Goal: Task Accomplishment & Management: Use online tool/utility

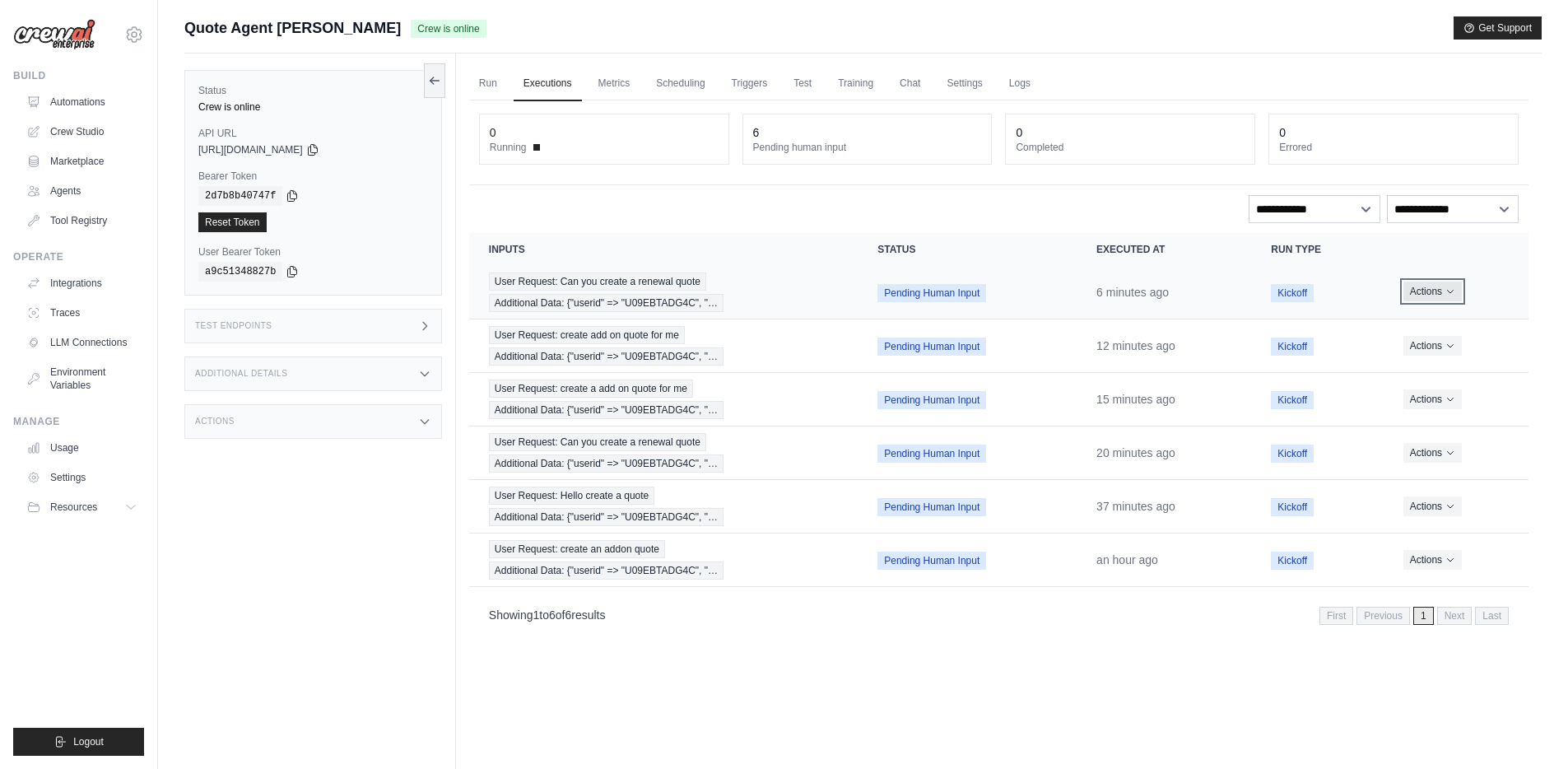
click at [1445, 296] on icon "Actions for execution" at bounding box center [1450, 291] width 10 height 10
click at [1434, 343] on button "Delete" at bounding box center [1456, 348] width 105 height 27
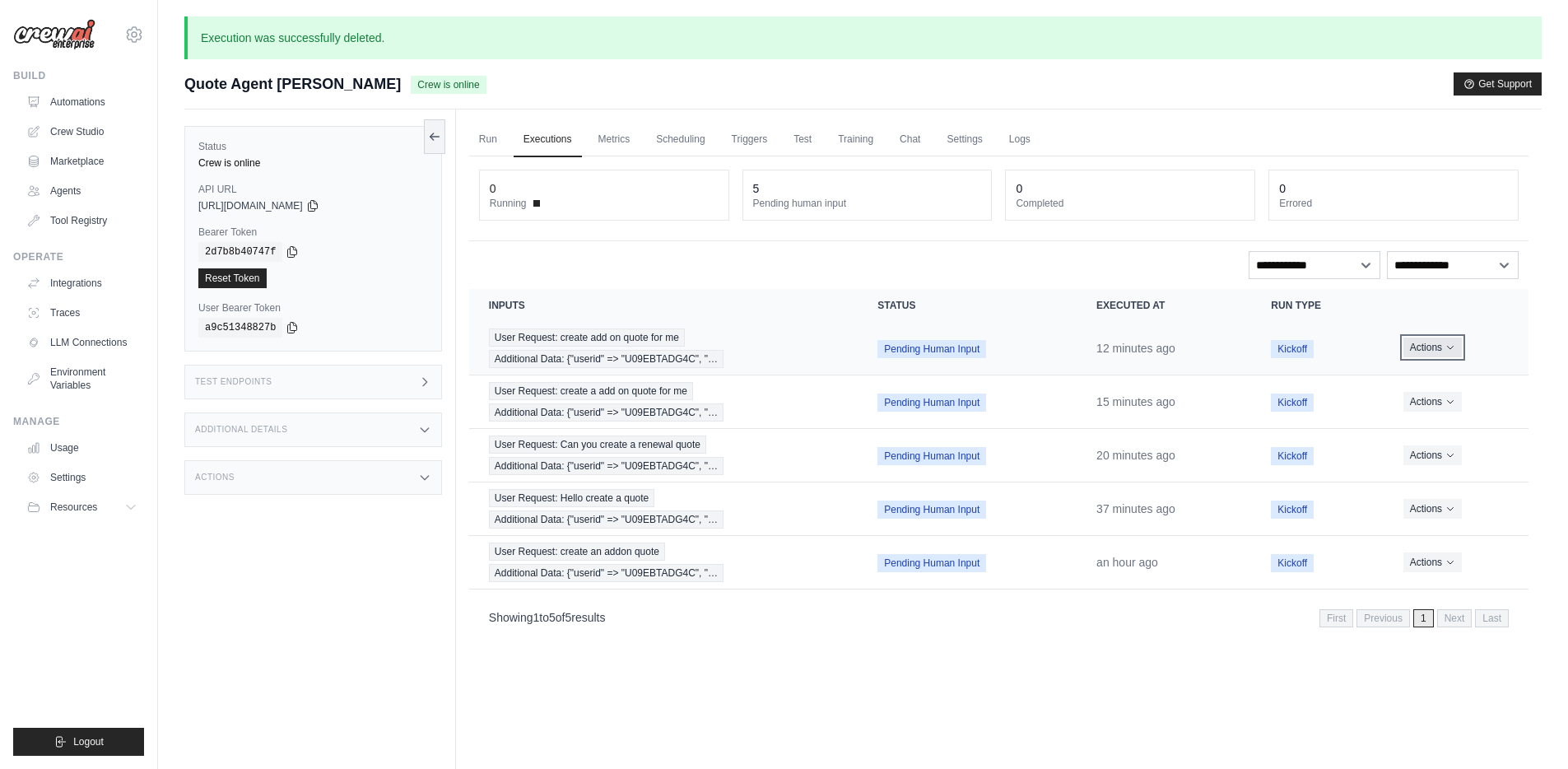
click at [1441, 351] on button "Actions" at bounding box center [1432, 347] width 58 height 20
click at [1424, 396] on button "Delete" at bounding box center [1456, 403] width 105 height 27
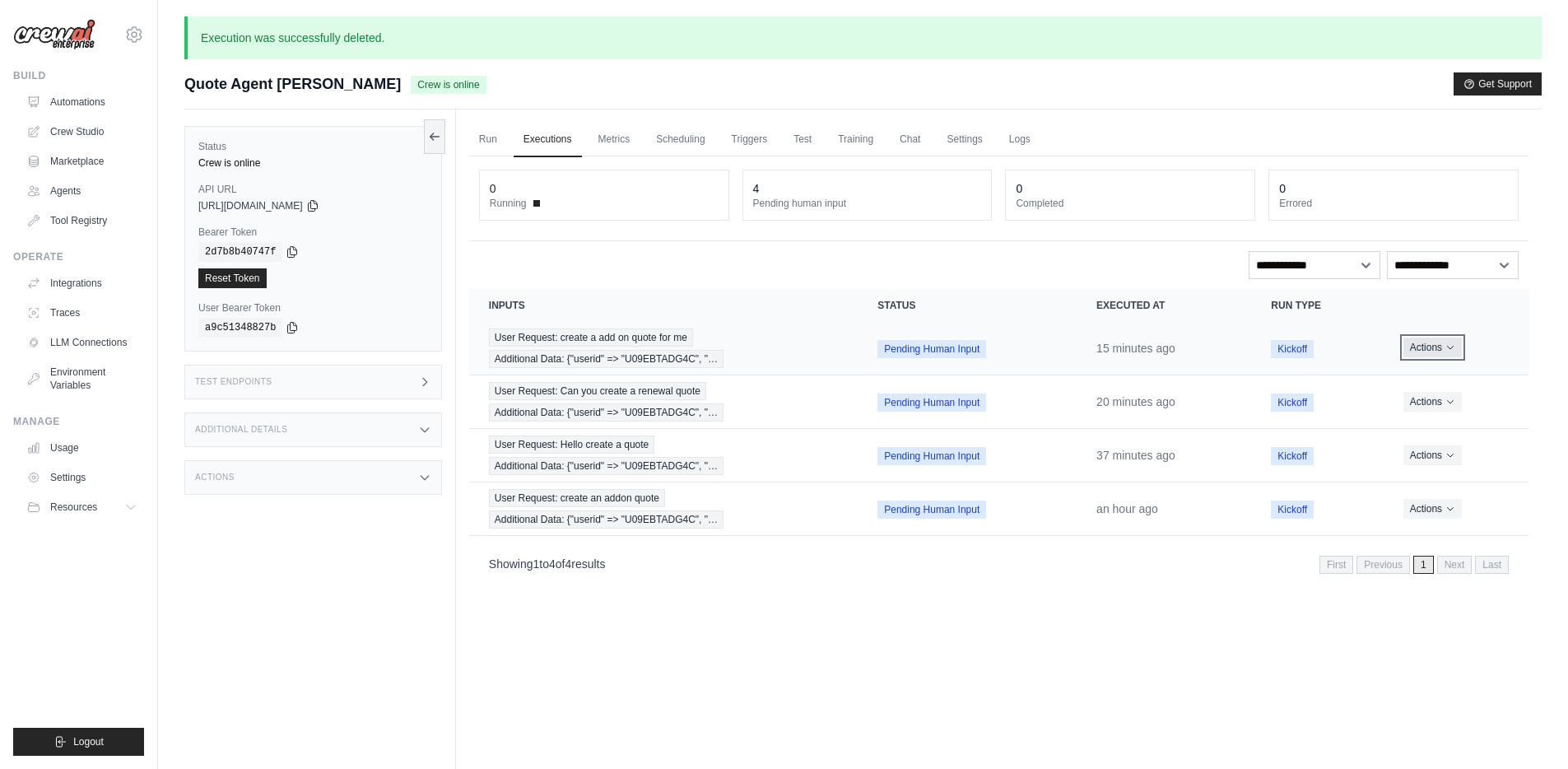
click at [1451, 356] on button "Actions" at bounding box center [1432, 347] width 58 height 20
click at [1436, 398] on button "Delete" at bounding box center [1456, 403] width 105 height 27
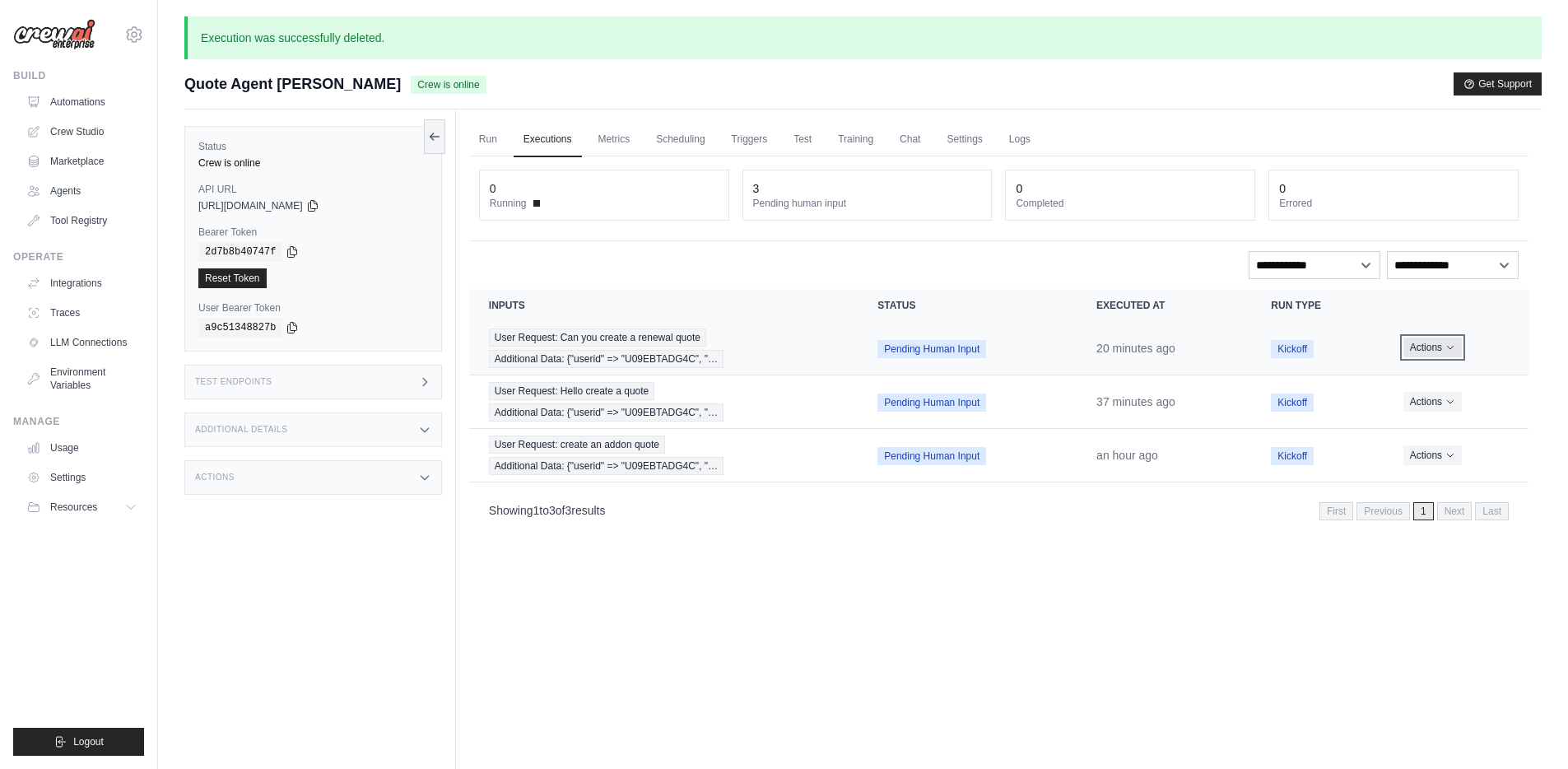
click at [1443, 343] on button "Actions" at bounding box center [1432, 347] width 58 height 20
click at [1431, 396] on button "Delete" at bounding box center [1456, 403] width 105 height 27
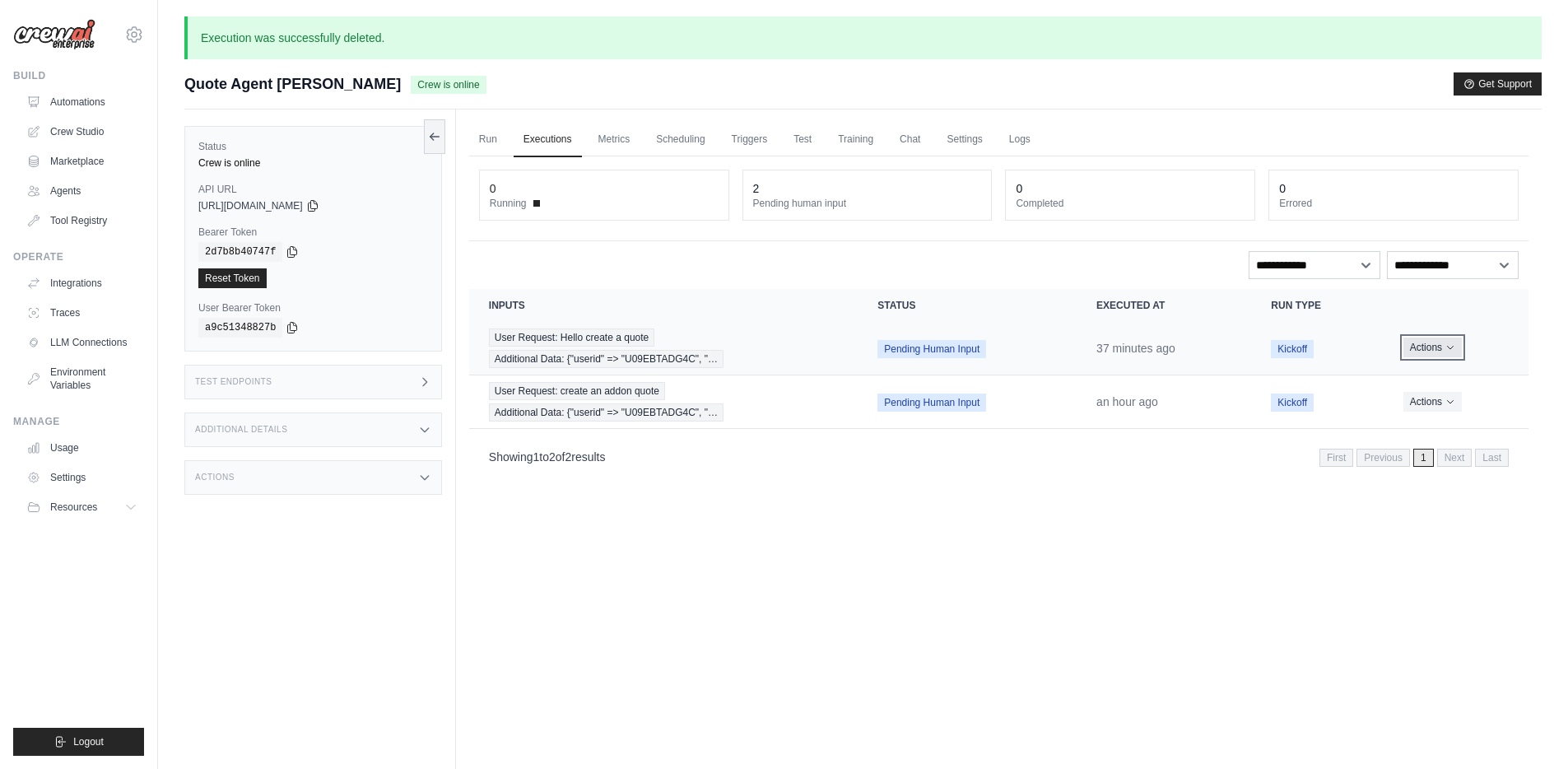
click at [1432, 343] on button "Actions" at bounding box center [1432, 347] width 58 height 20
click at [1427, 397] on button "Delete" at bounding box center [1456, 403] width 105 height 27
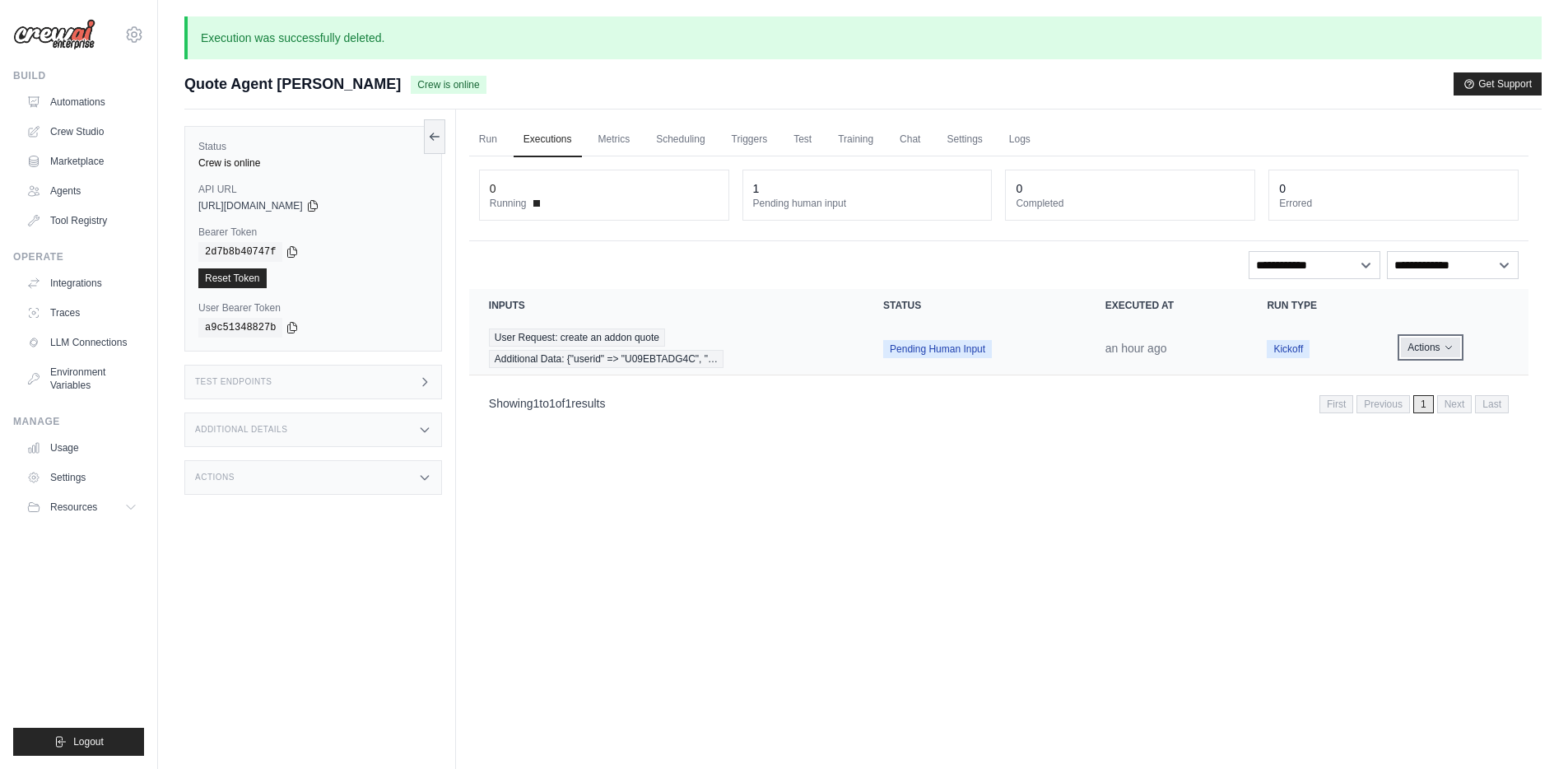
click at [1434, 347] on button "Actions" at bounding box center [1430, 347] width 58 height 20
click at [1427, 397] on button "Delete" at bounding box center [1456, 403] width 105 height 27
click at [1450, 347] on icon "Actions for execution" at bounding box center [1450, 348] width 10 height 10
click at [1436, 407] on button "Delete" at bounding box center [1456, 403] width 105 height 27
click at [1440, 347] on icon "Actions for execution" at bounding box center [1439, 348] width 10 height 10
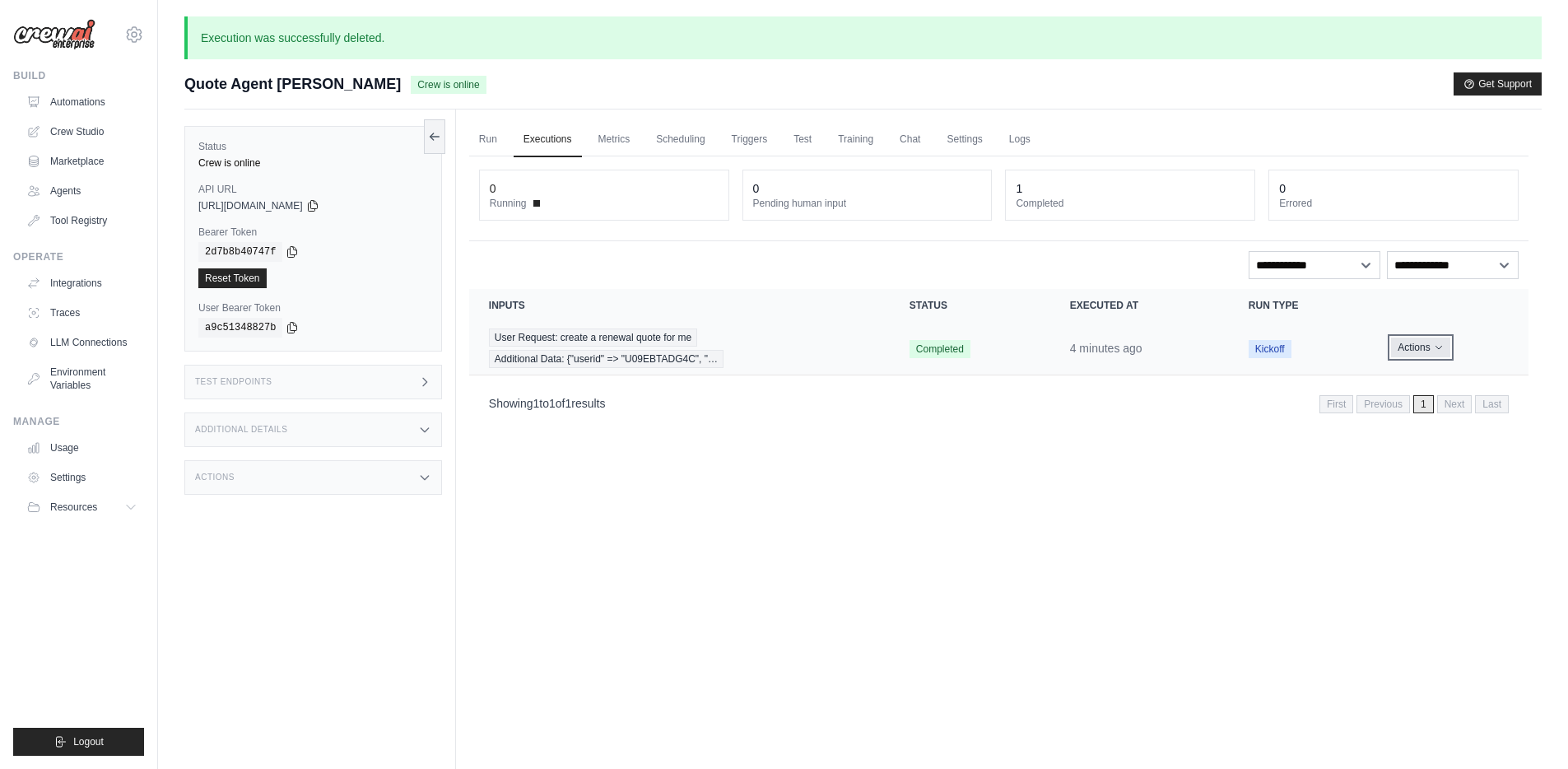
click at [1438, 345] on icon "Actions for execution" at bounding box center [1439, 348] width 10 height 10
click at [1432, 407] on button "Delete" at bounding box center [1456, 403] width 105 height 27
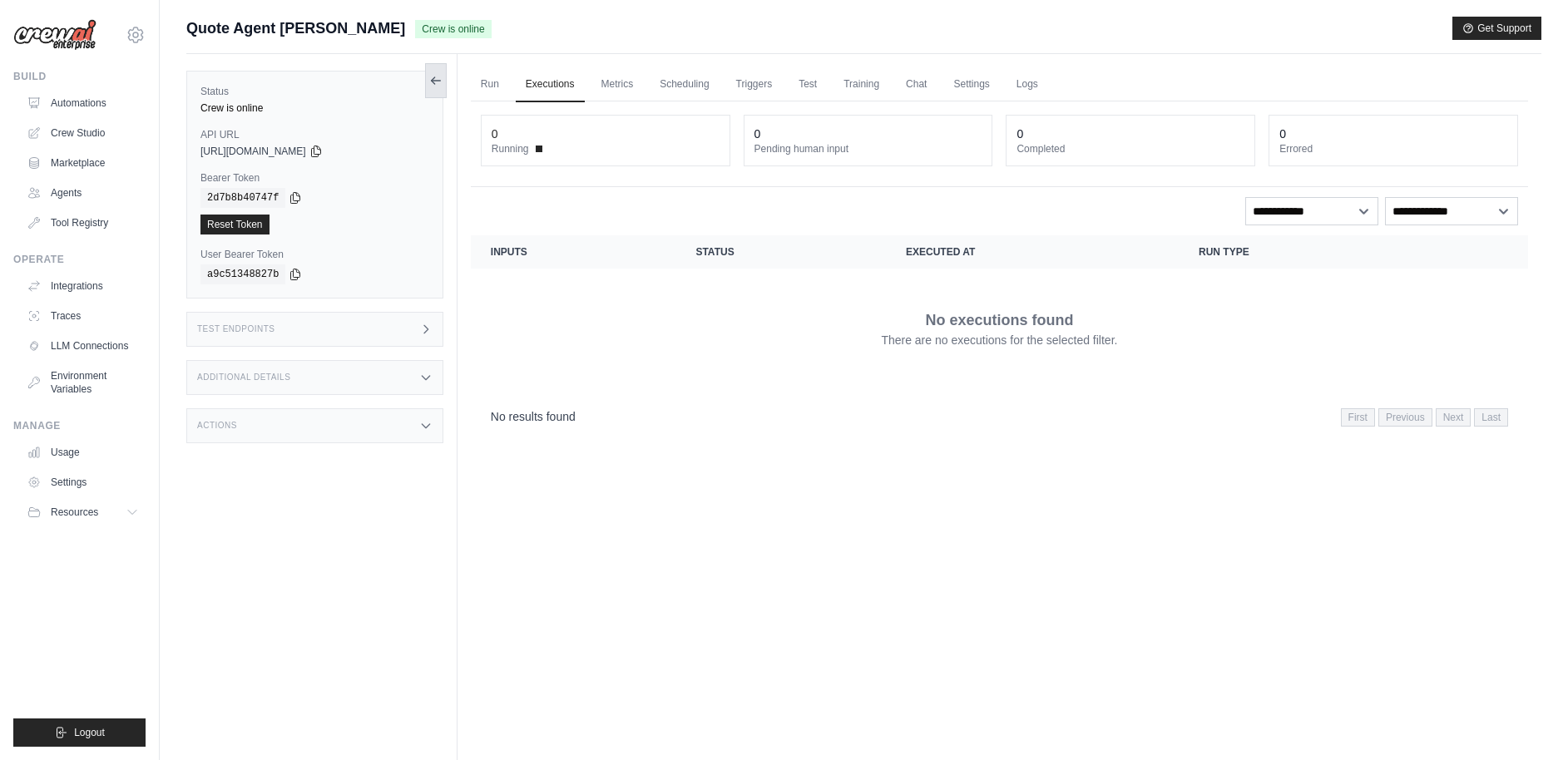
click at [437, 86] on icon at bounding box center [436, 80] width 14 height 14
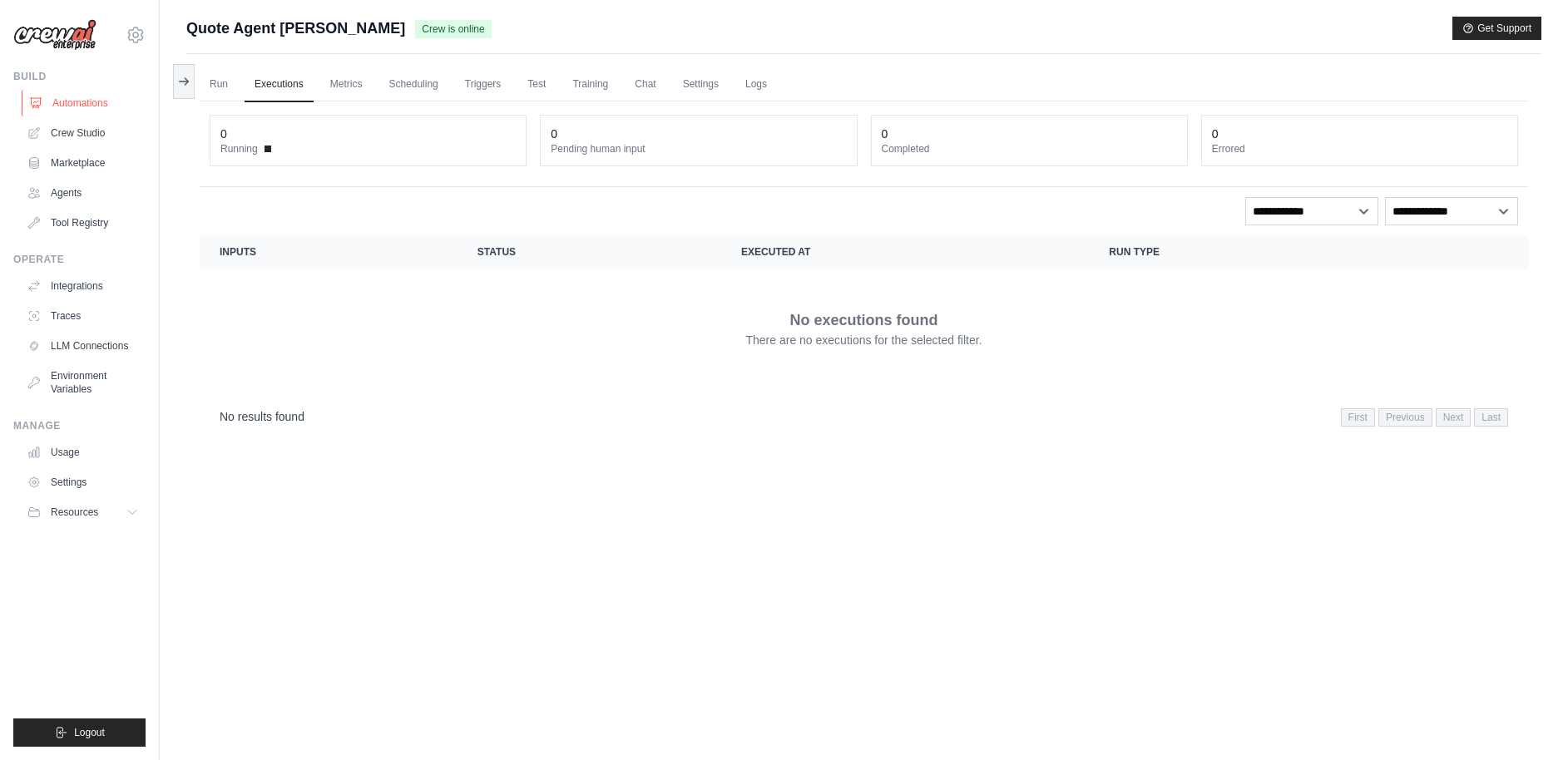
click at [87, 103] on link "Automations" at bounding box center [84, 104] width 126 height 27
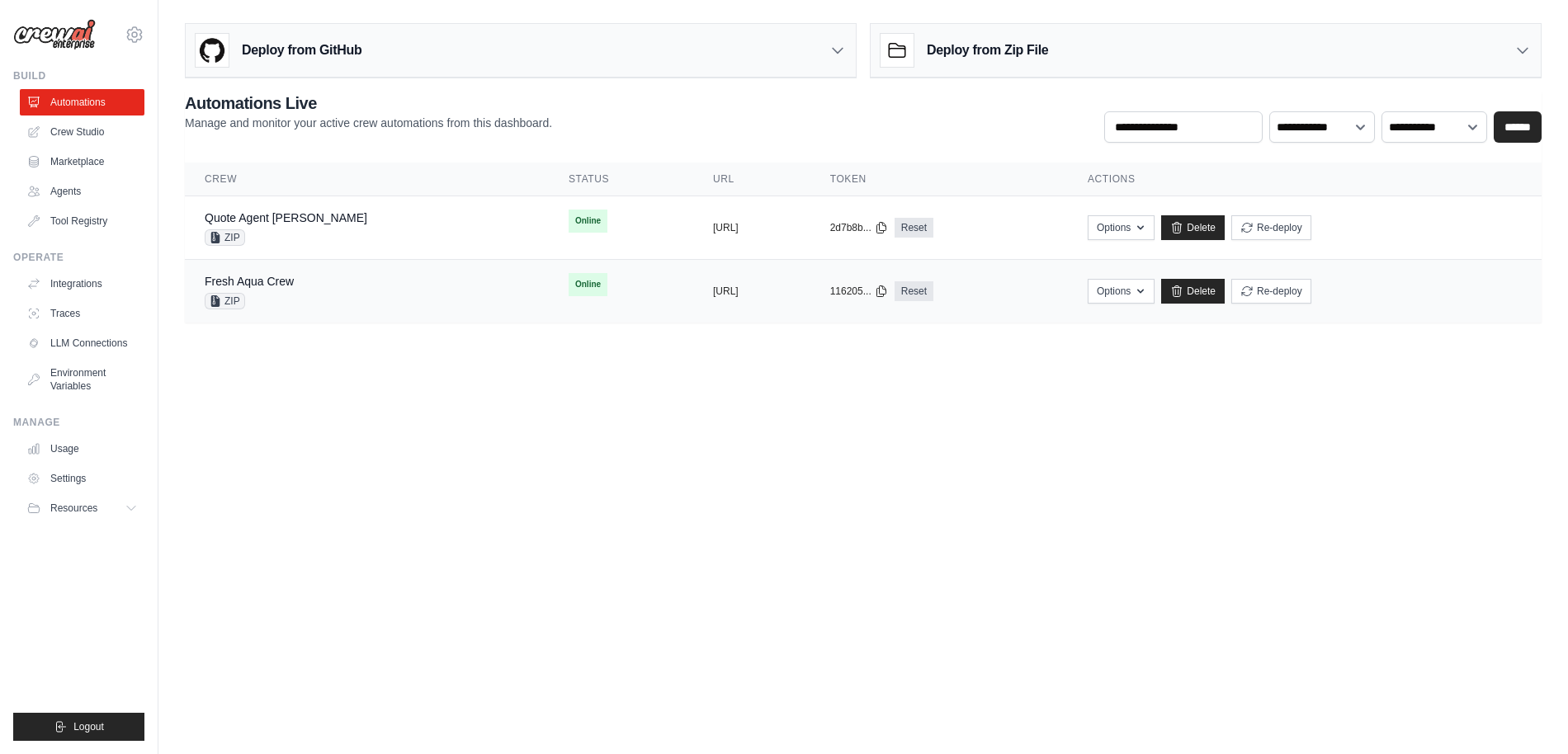
click at [231, 298] on span "ZIP" at bounding box center [225, 301] width 40 height 16
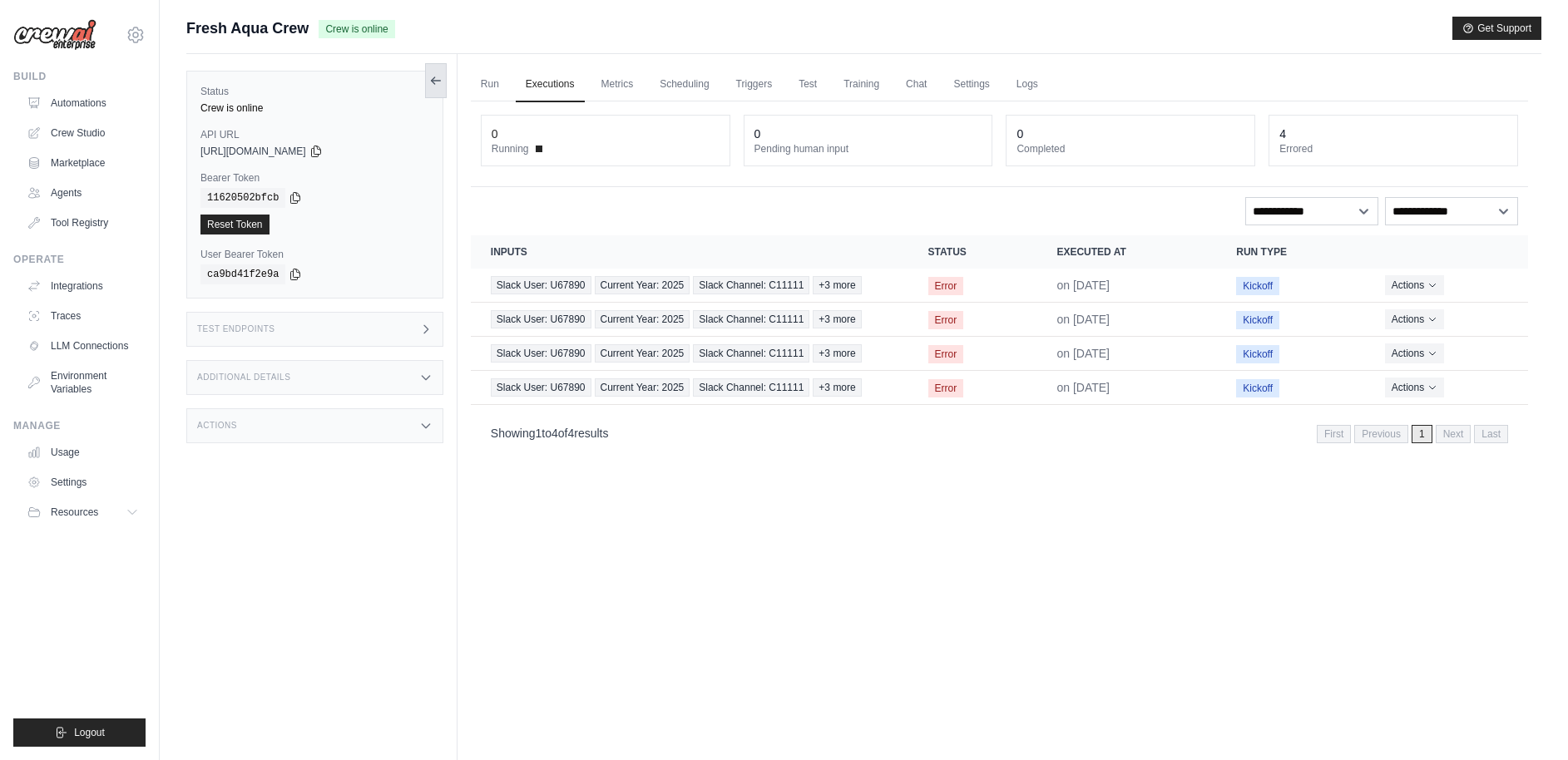
click at [436, 72] on button at bounding box center [436, 80] width 21 height 35
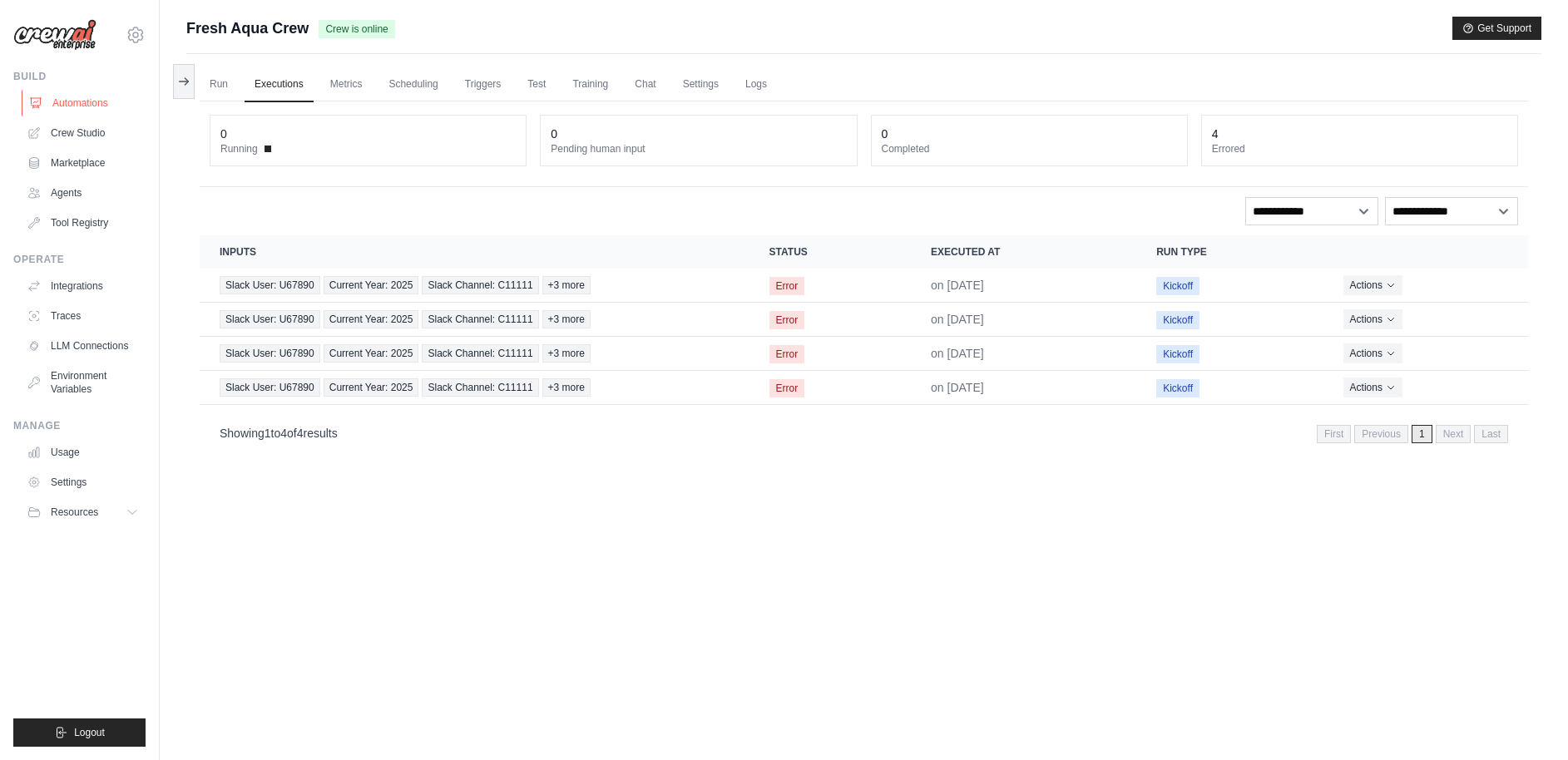
click at [72, 105] on link "Automations" at bounding box center [84, 104] width 126 height 27
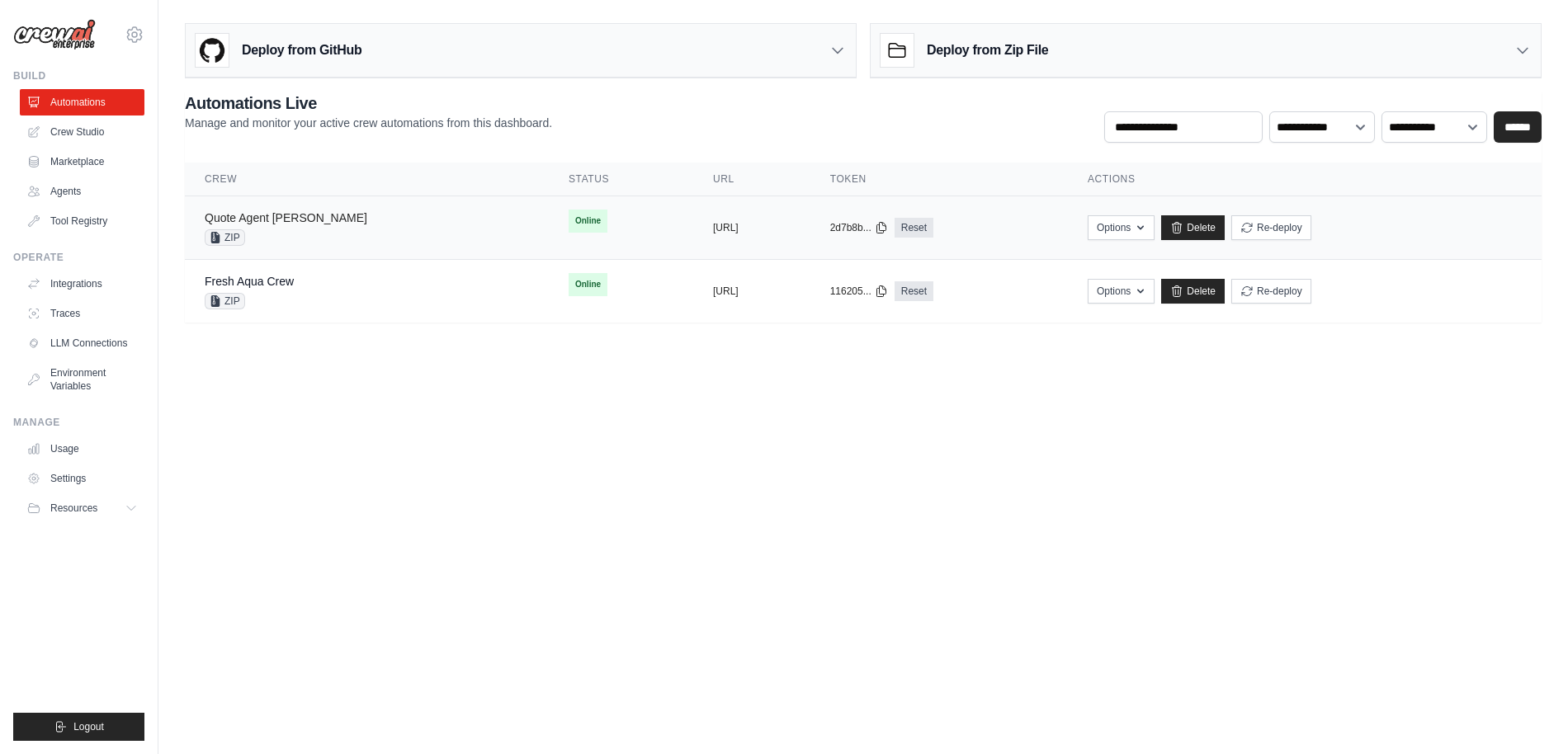
click at [271, 215] on link "Quote Agent [PERSON_NAME]" at bounding box center [285, 218] width 162 height 13
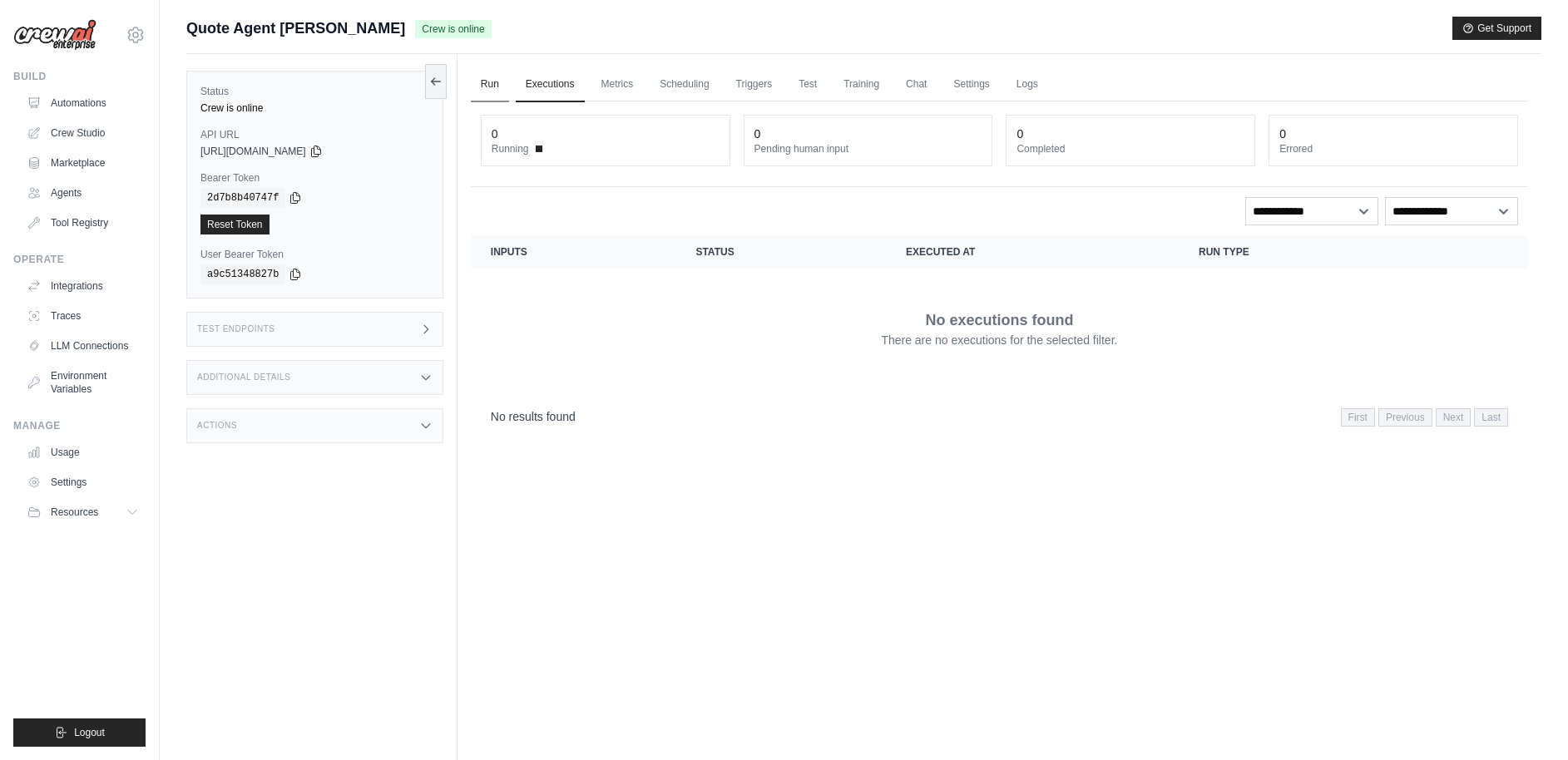
click at [488, 80] on link "Run" at bounding box center [490, 85] width 39 height 35
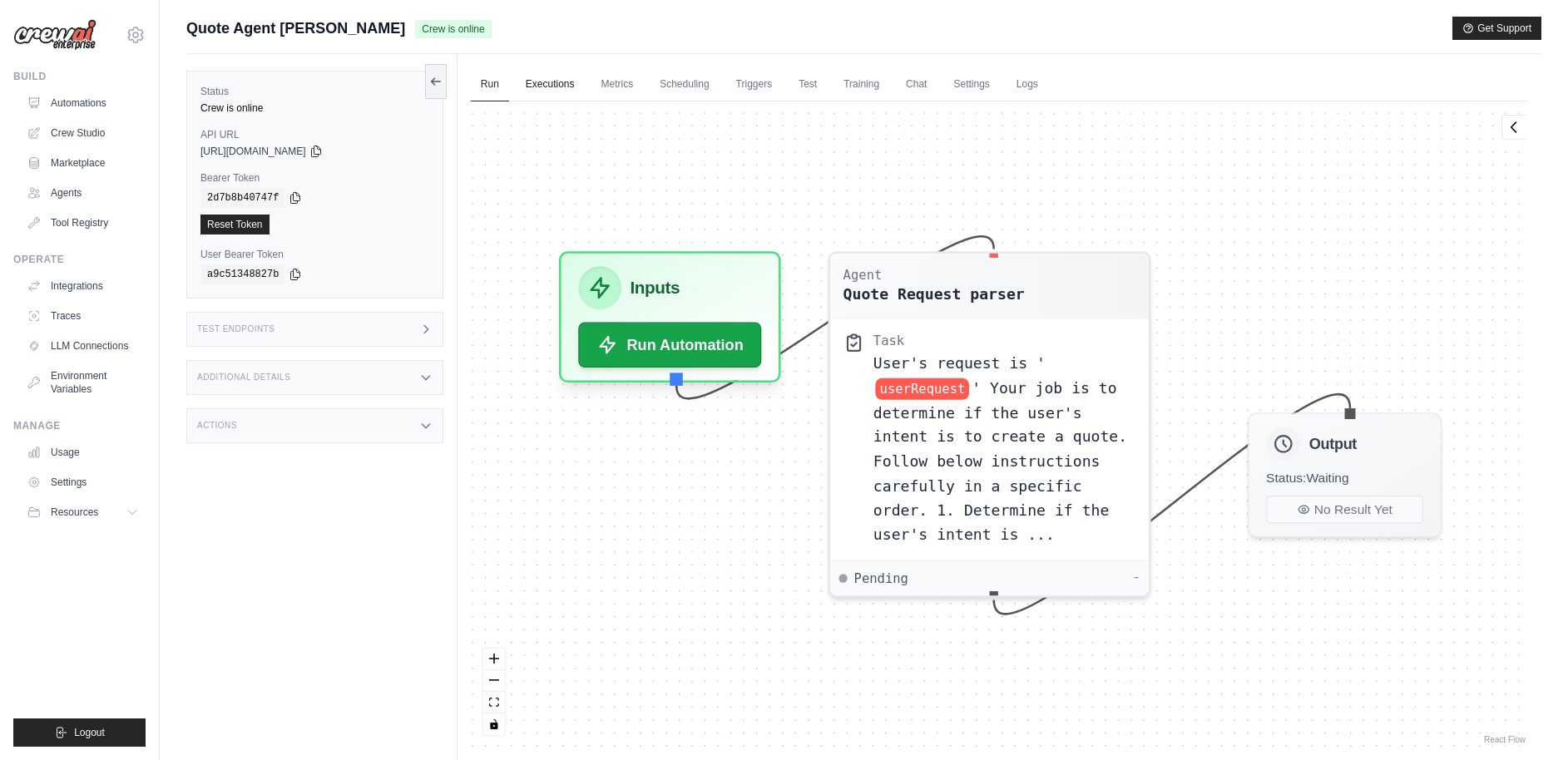
click at [546, 93] on link "Executions" at bounding box center [550, 85] width 69 height 35
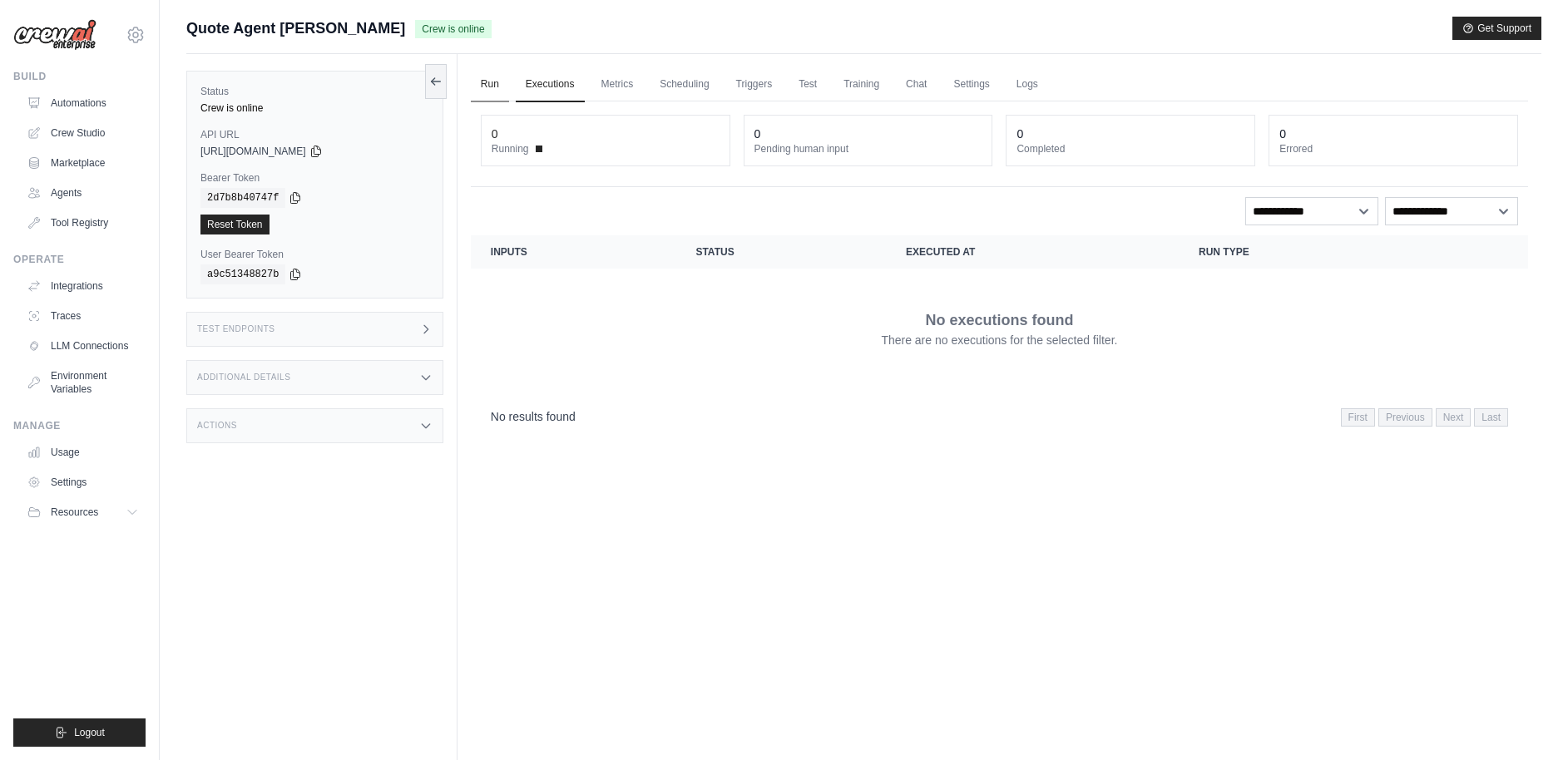
click at [500, 86] on link "Run" at bounding box center [490, 85] width 39 height 35
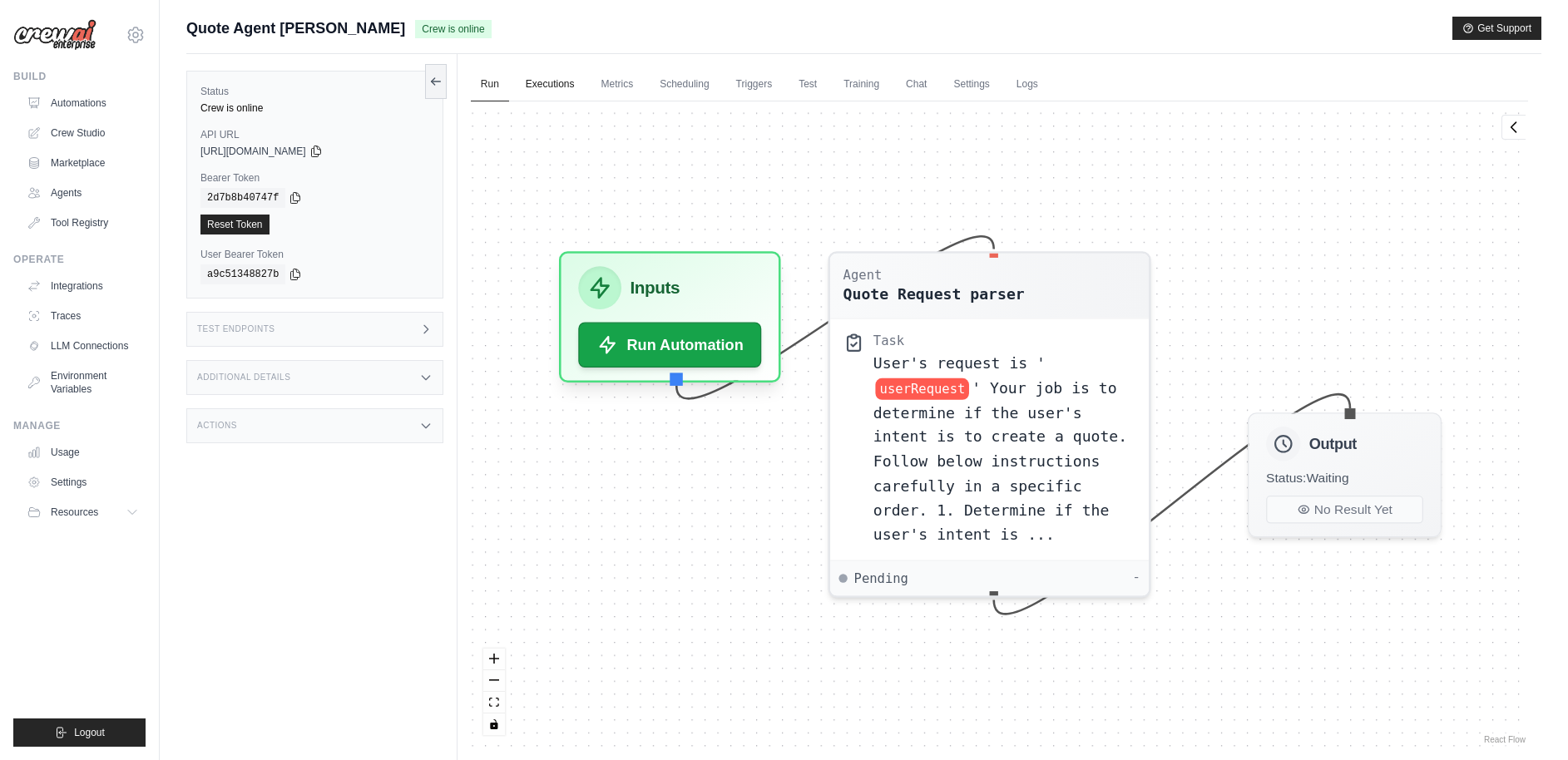
click at [554, 84] on link "Executions" at bounding box center [550, 85] width 69 height 35
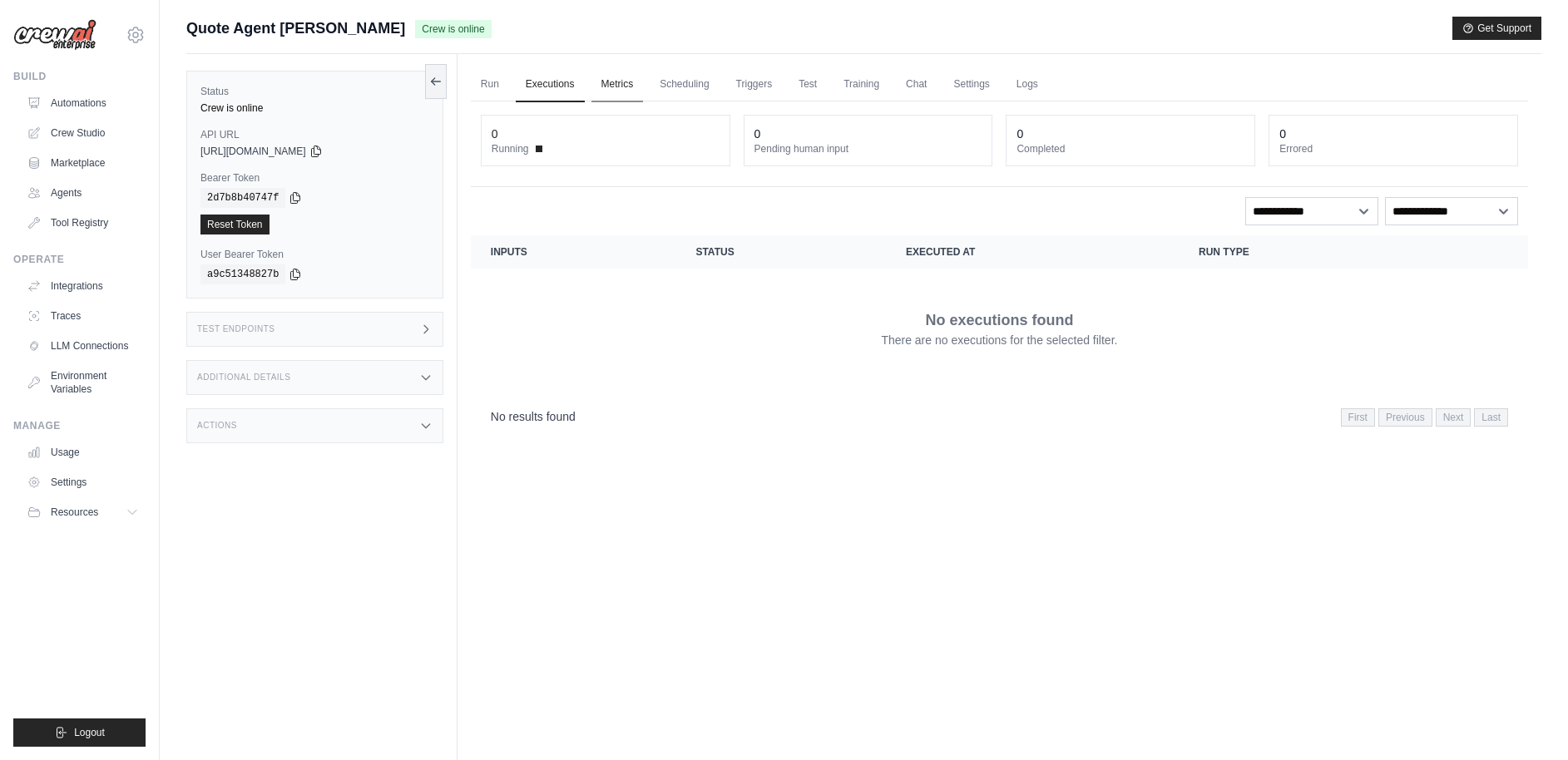
click at [621, 87] on link "Metrics" at bounding box center [618, 85] width 52 height 35
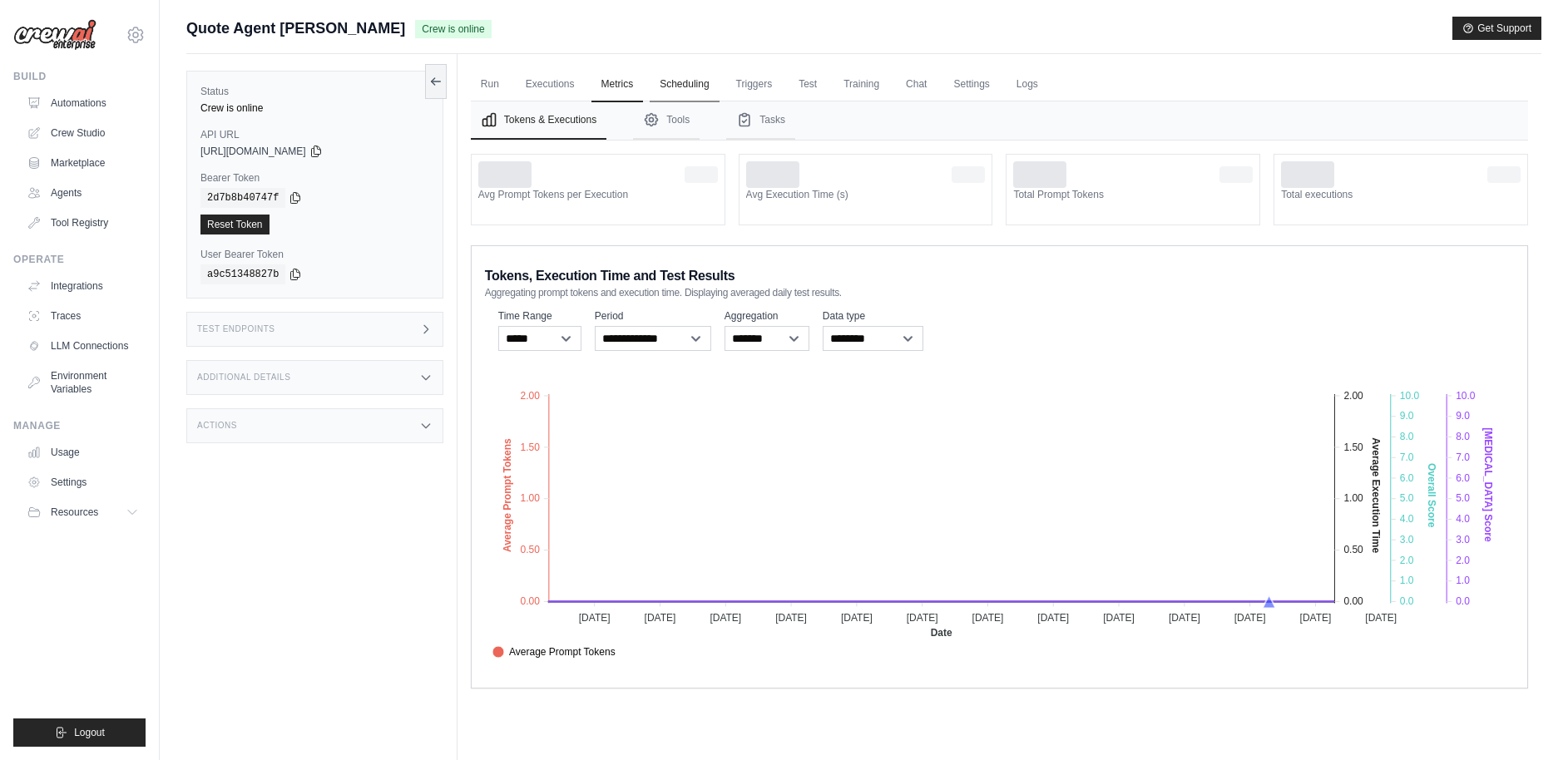
click at [689, 88] on link "Scheduling" at bounding box center [683, 85] width 69 height 35
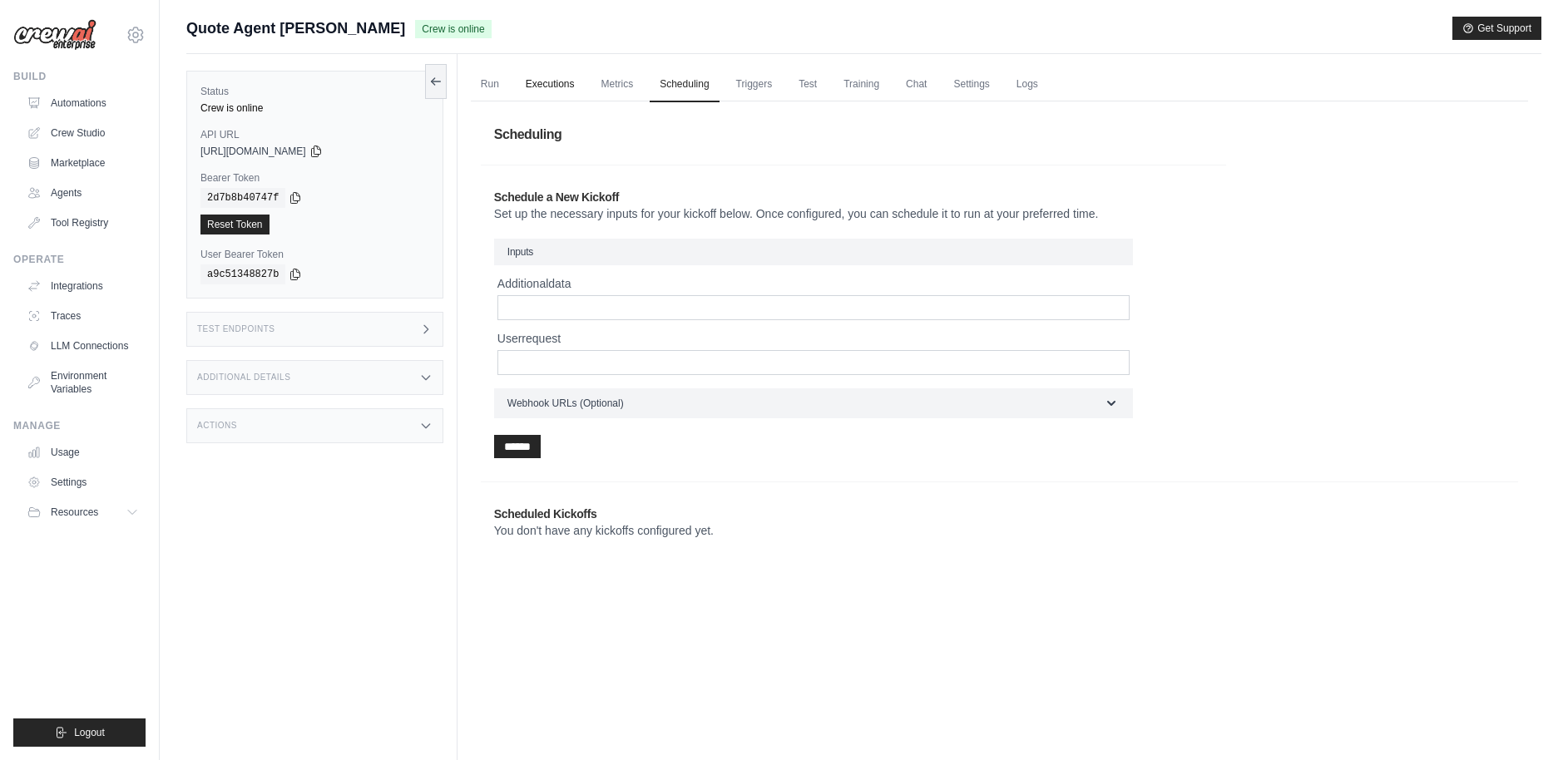
click at [543, 90] on link "Executions" at bounding box center [550, 85] width 69 height 35
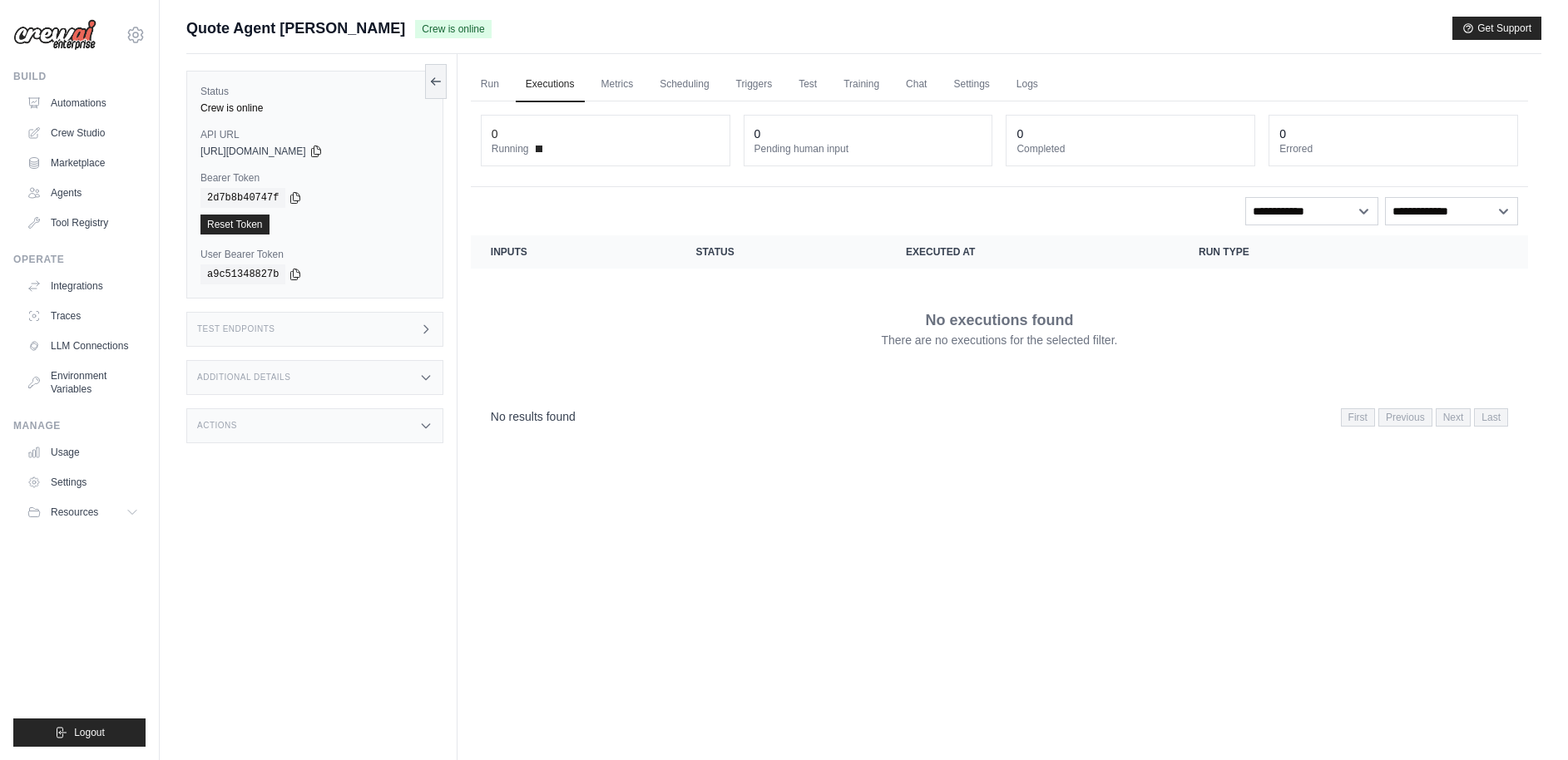
click at [280, 329] on div "Test Endpoints" at bounding box center [316, 329] width 257 height 35
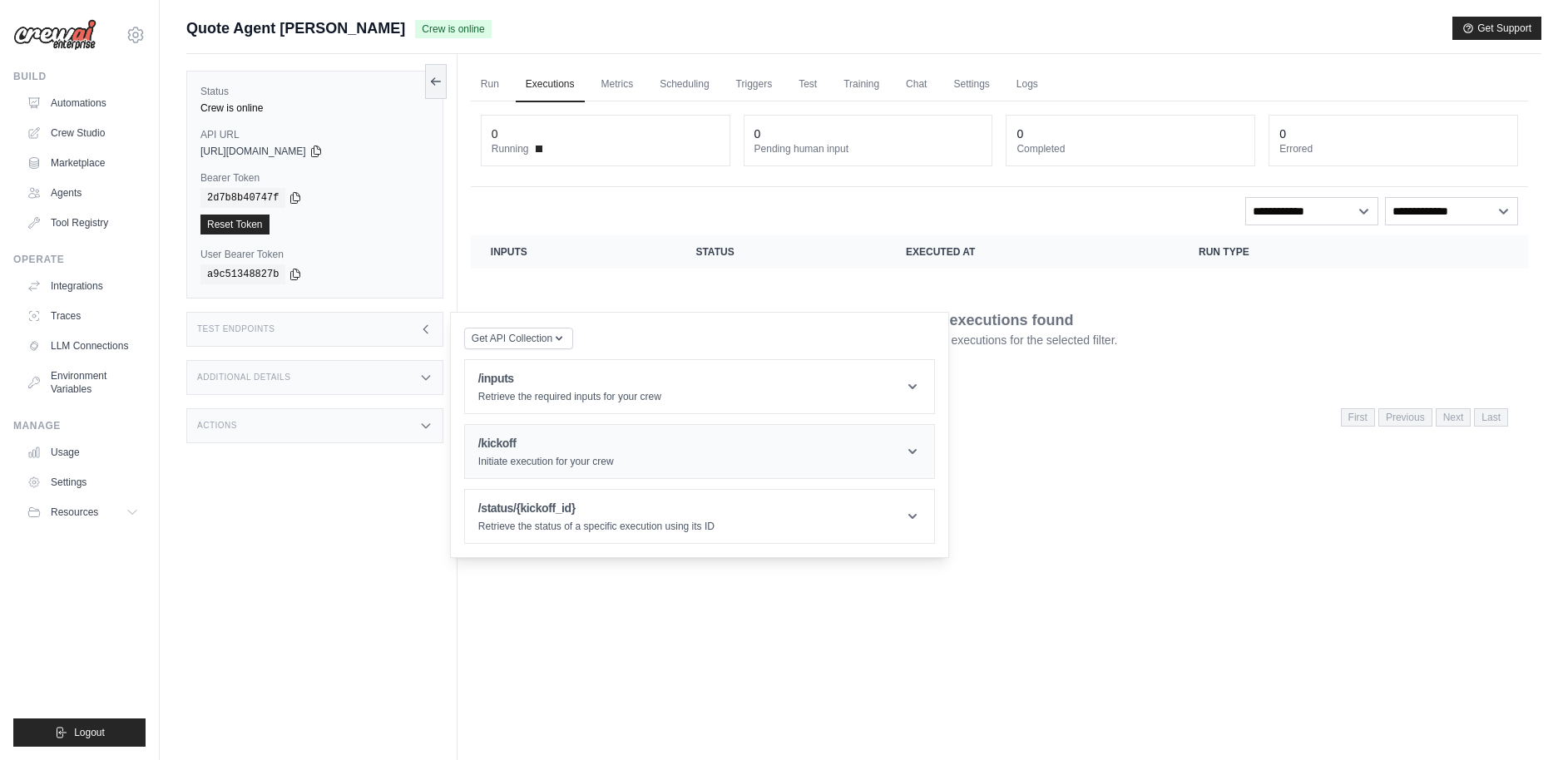
click at [647, 446] on header "/kickoff Initiate execution for your crew" at bounding box center [699, 451] width 469 height 53
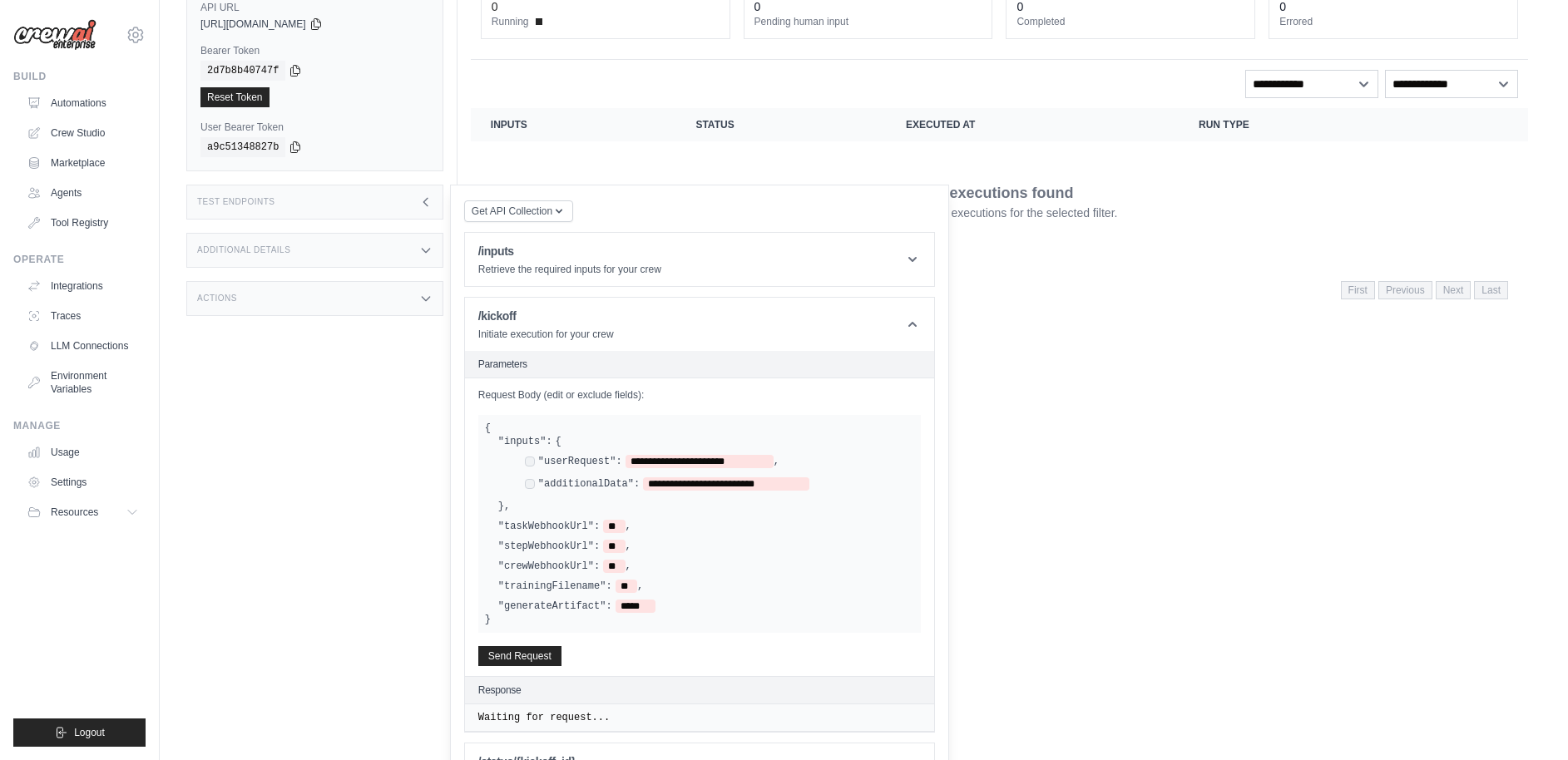
scroll to position [125, 0]
click at [425, 252] on icon at bounding box center [426, 253] width 14 height 14
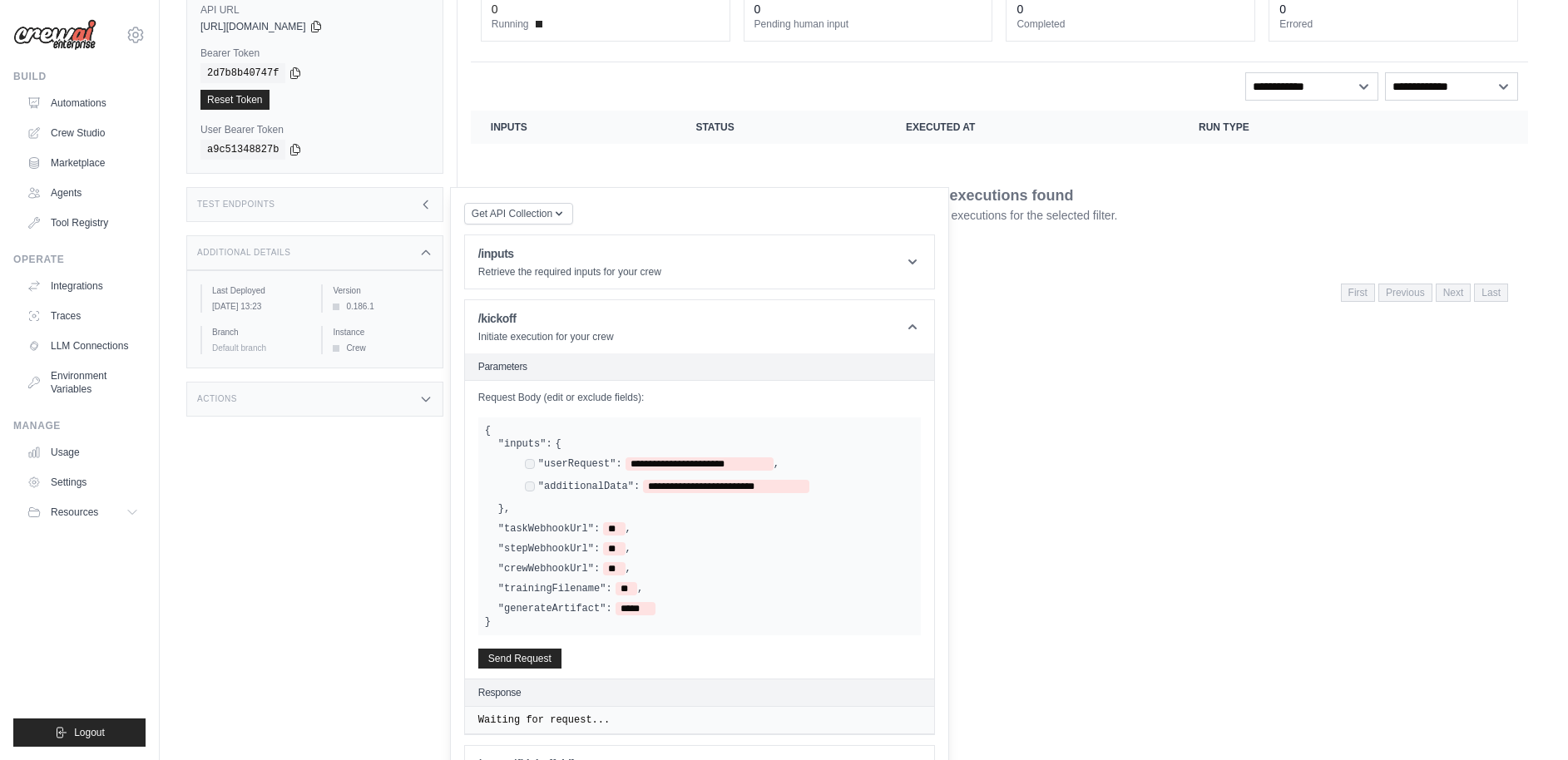
click at [425, 252] on icon at bounding box center [426, 253] width 14 height 14
click at [424, 204] on icon at bounding box center [425, 204] width 4 height 8
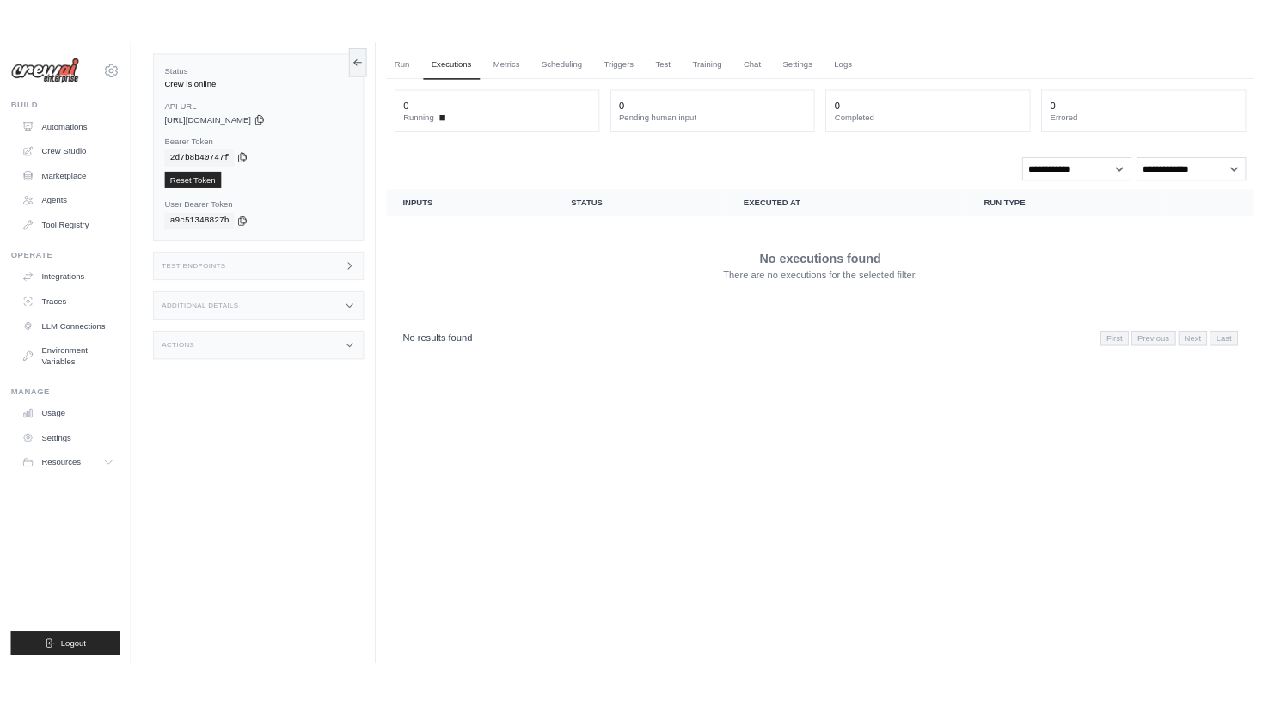
scroll to position [53, 0]
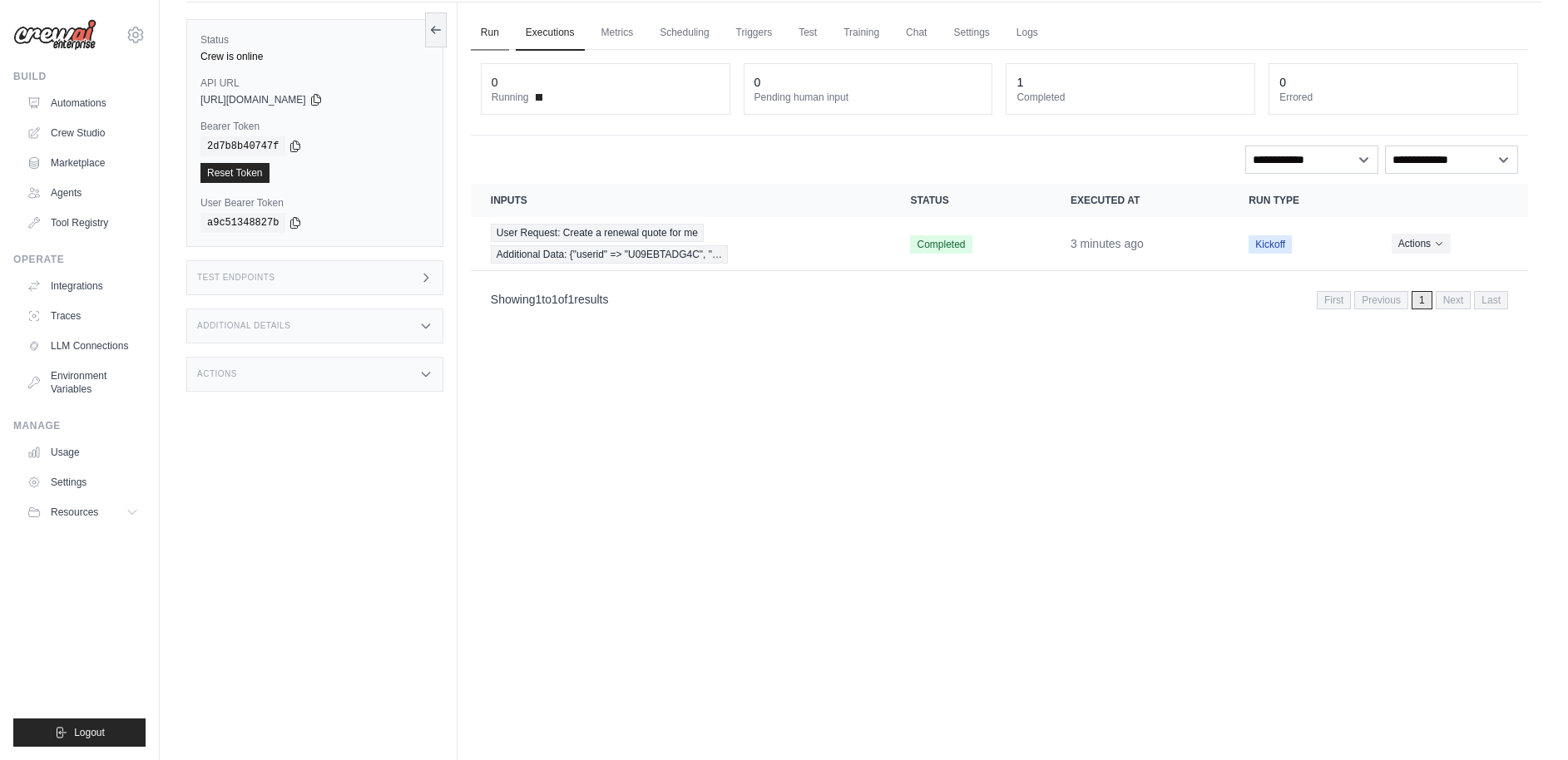
click at [492, 34] on link "Run" at bounding box center [490, 33] width 39 height 35
